Goal: Navigation & Orientation: Find specific page/section

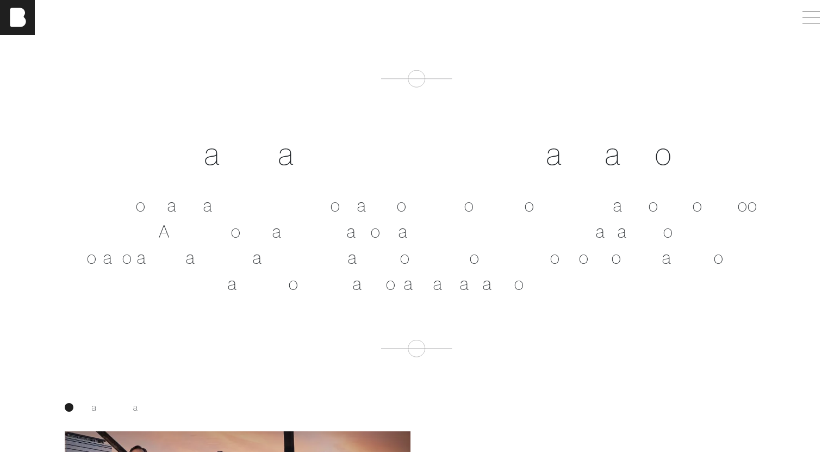
scroll to position [456, 0]
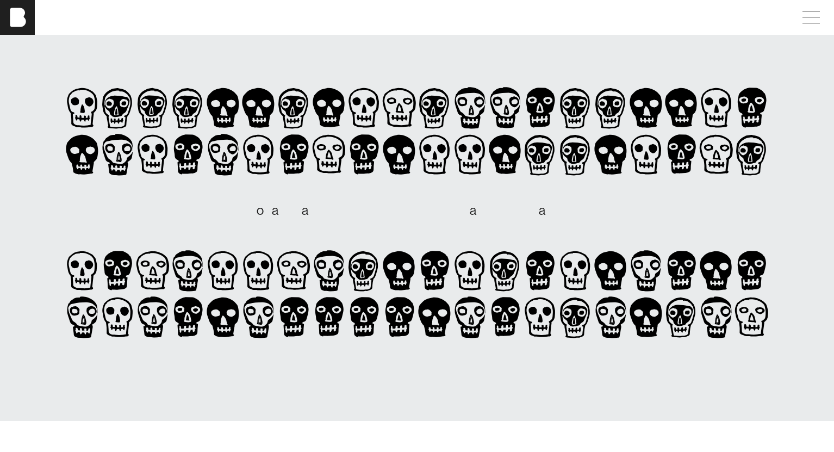
scroll to position [0, 8]
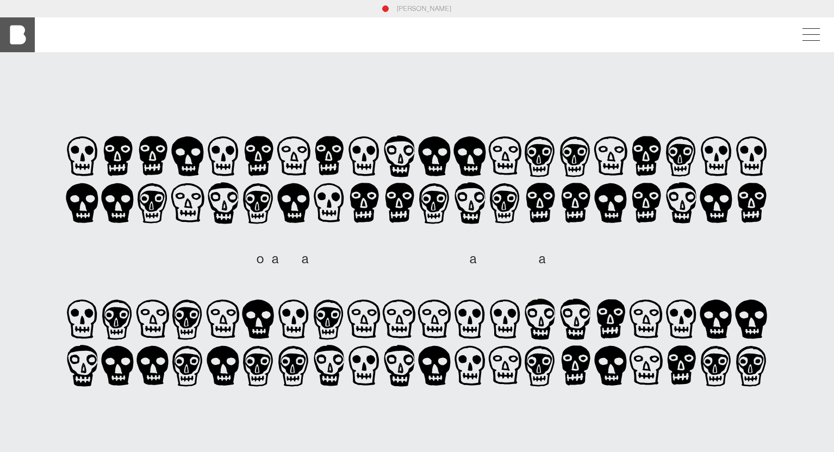
click at [18, 21] on img at bounding box center [17, 34] width 35 height 35
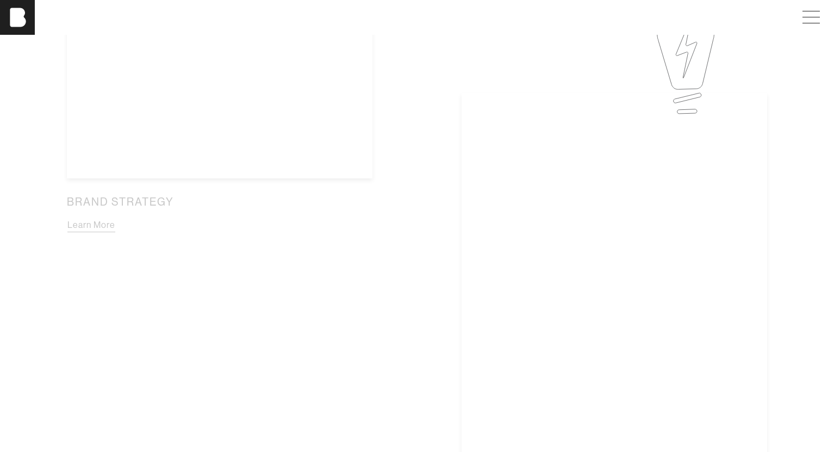
scroll to position [737, 1]
